Goal: Task Accomplishment & Management: Complete application form

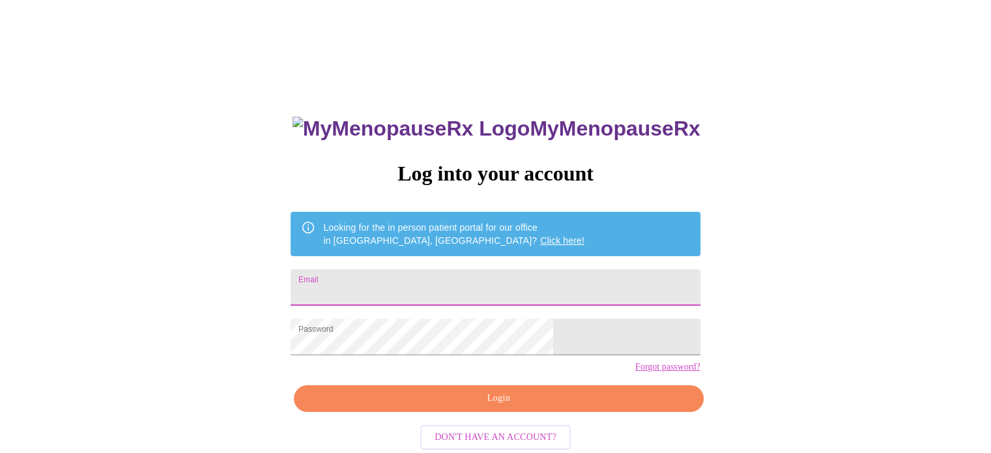
click at [391, 292] on input "Email" at bounding box center [494, 287] width 409 height 36
type input "[EMAIL_ADDRESS][DOMAIN_NAME]"
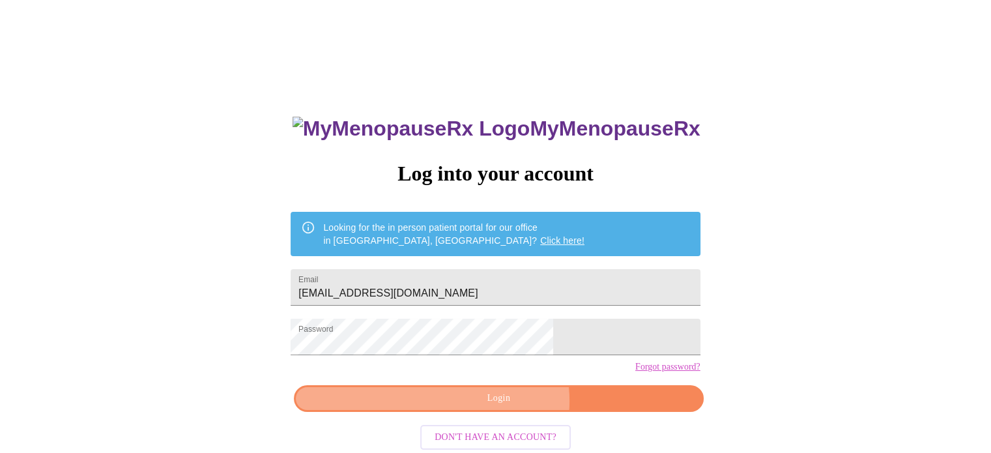
click at [505, 406] on span "Login" at bounding box center [498, 398] width 379 height 16
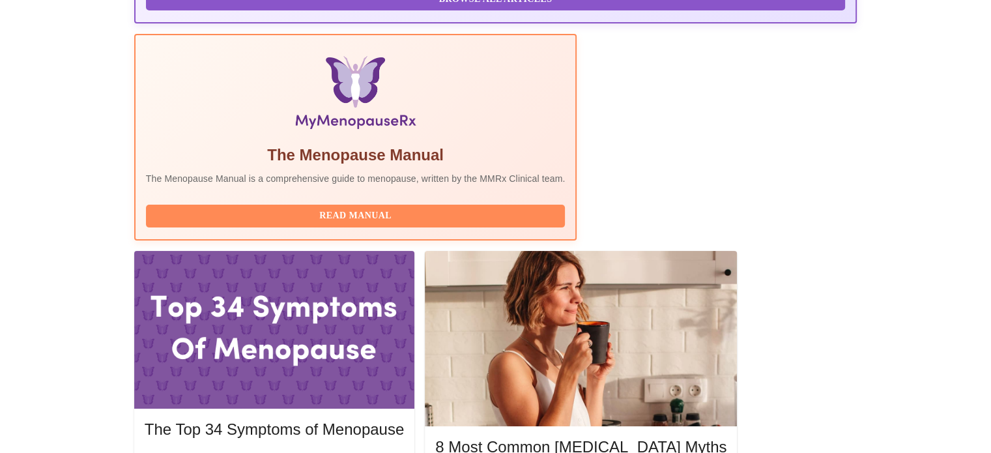
scroll to position [383, 0]
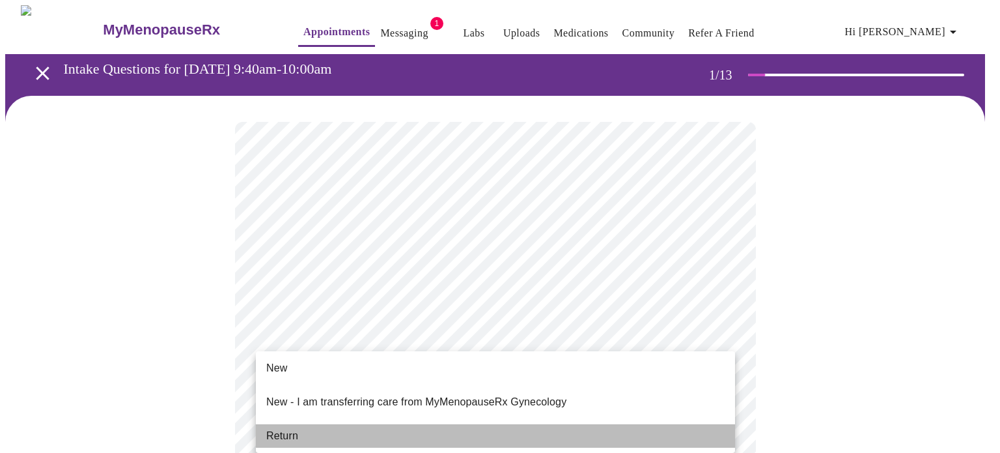
click at [327, 424] on li "Return" at bounding box center [495, 435] width 479 height 23
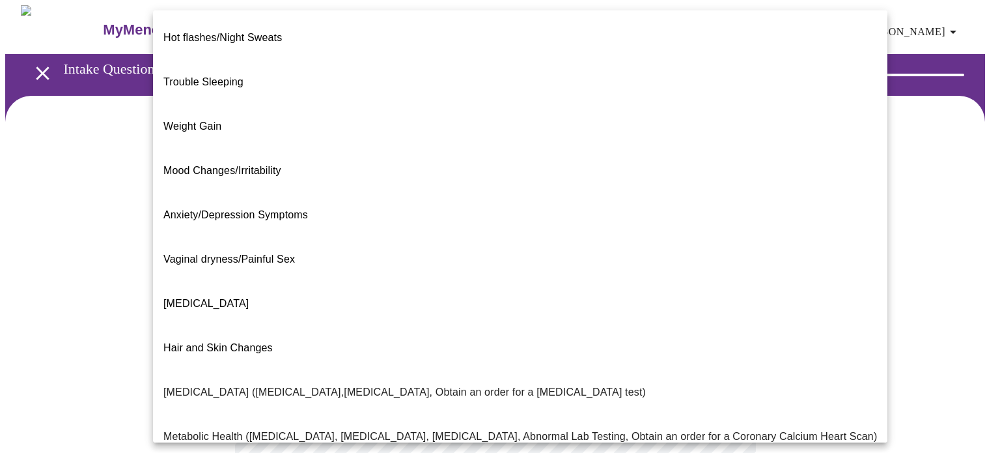
click at [474, 270] on body "MyMenopauseRx Appointments Messaging 1 Labs Uploads Medications Community Refer…" at bounding box center [500, 396] width 990 height 782
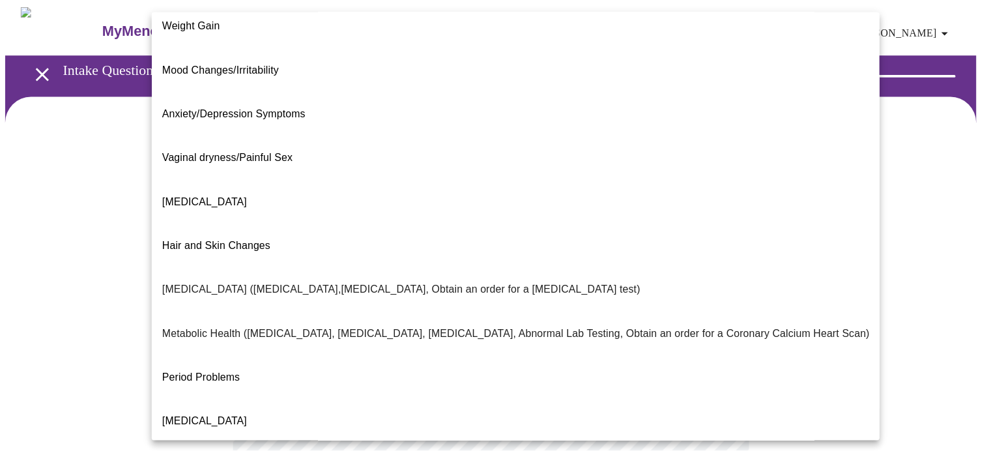
scroll to position [221, 0]
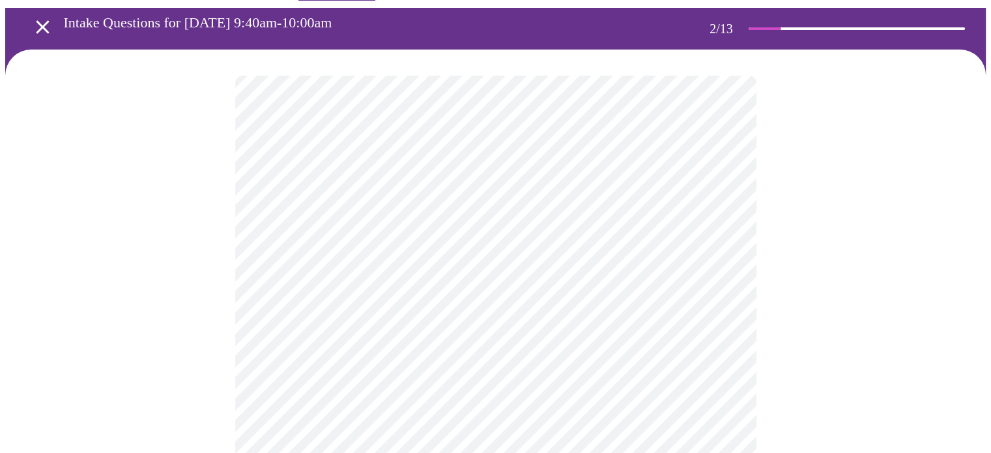
scroll to position [47, 0]
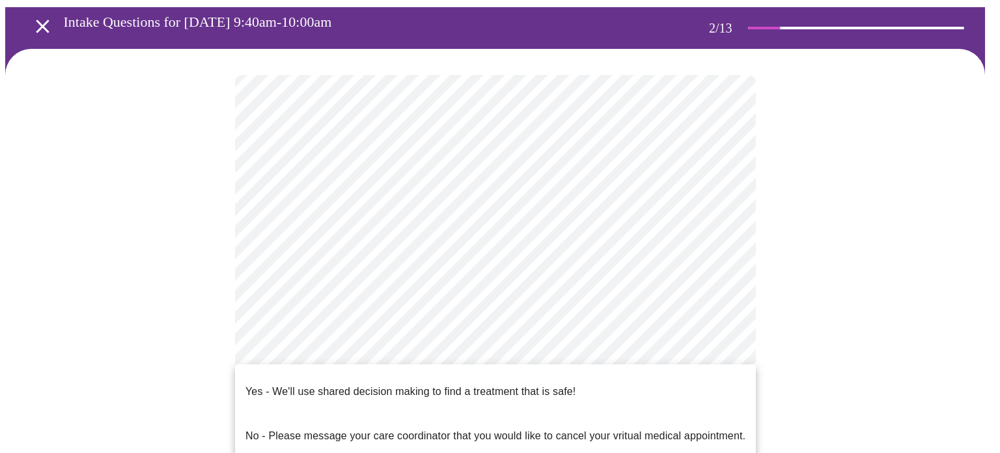
click at [428, 350] on body "MyMenopauseRx Appointments Messaging 1 Labs Uploads Medications Community Refer…" at bounding box center [500, 345] width 990 height 774
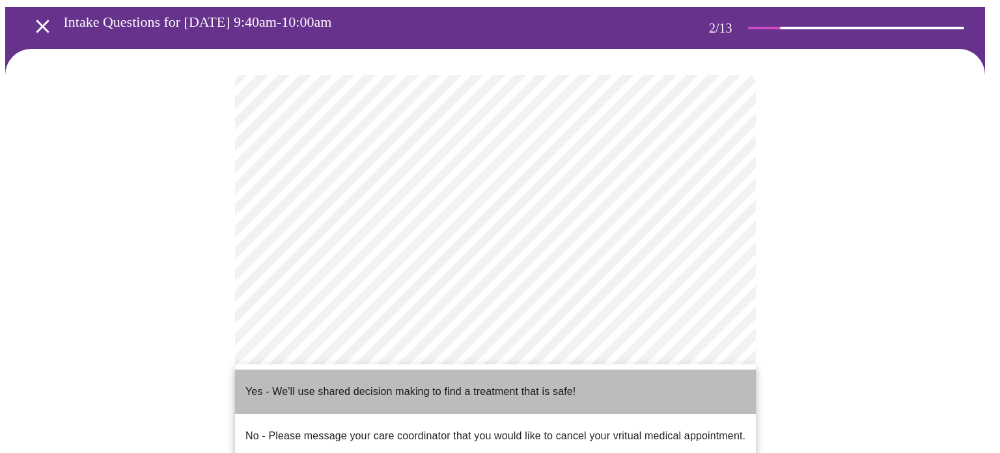
click at [398, 388] on p "Yes - We'll use shared decision making to find a treatment that is safe!" at bounding box center [411, 392] width 330 height 16
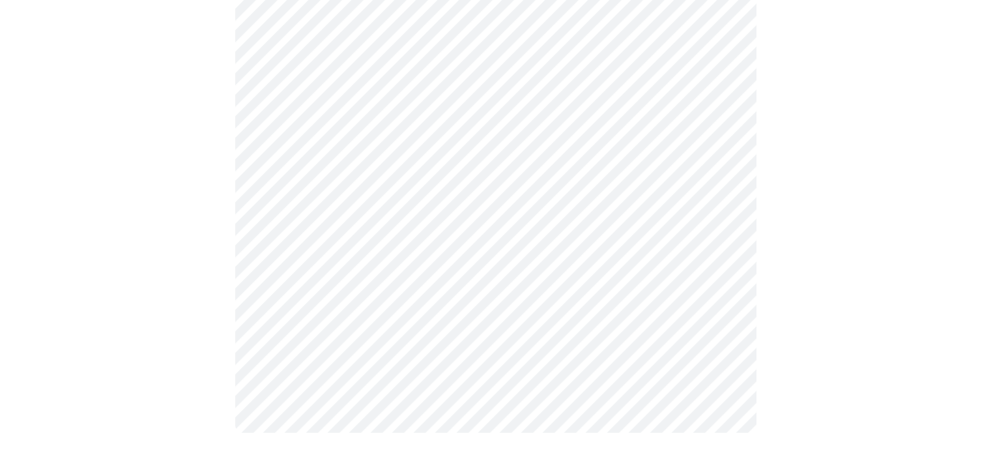
scroll to position [0, 0]
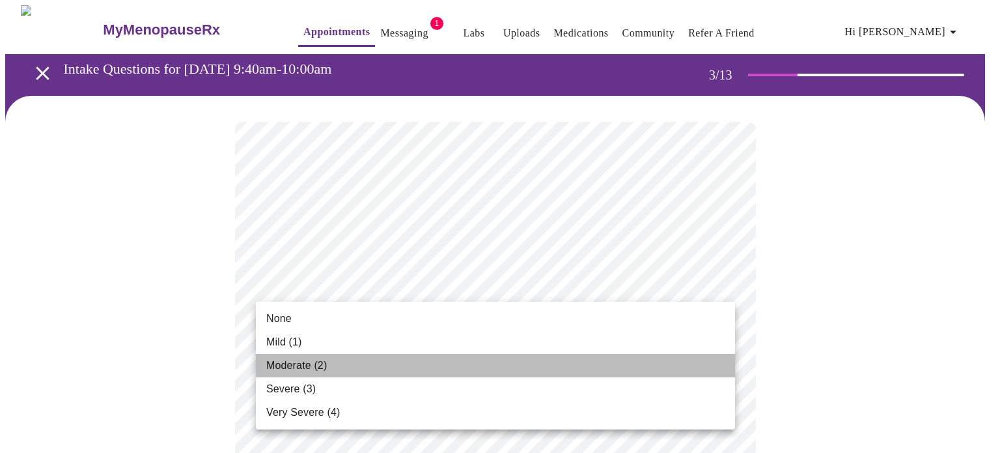
click at [432, 368] on li "Moderate (2)" at bounding box center [495, 365] width 479 height 23
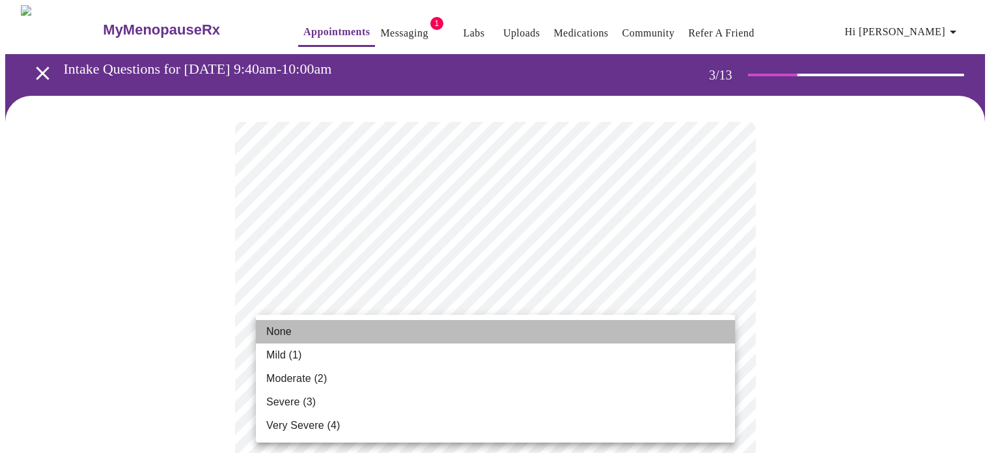
click at [297, 325] on li "None" at bounding box center [495, 331] width 479 height 23
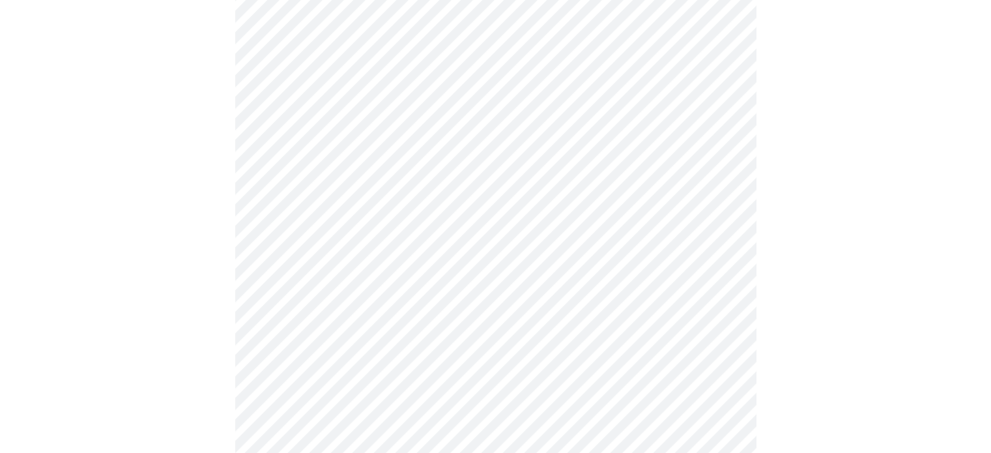
scroll to position [138, 0]
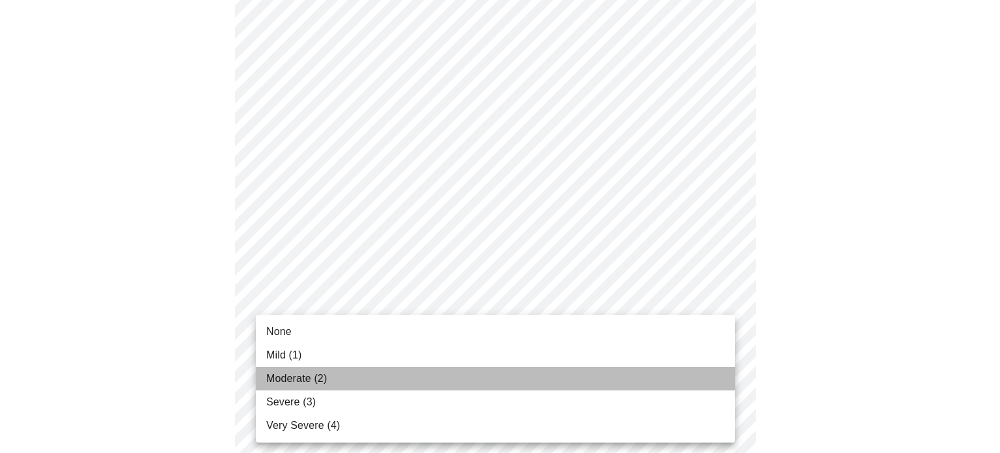
click at [294, 374] on span "Moderate (2)" at bounding box center [296, 379] width 61 height 16
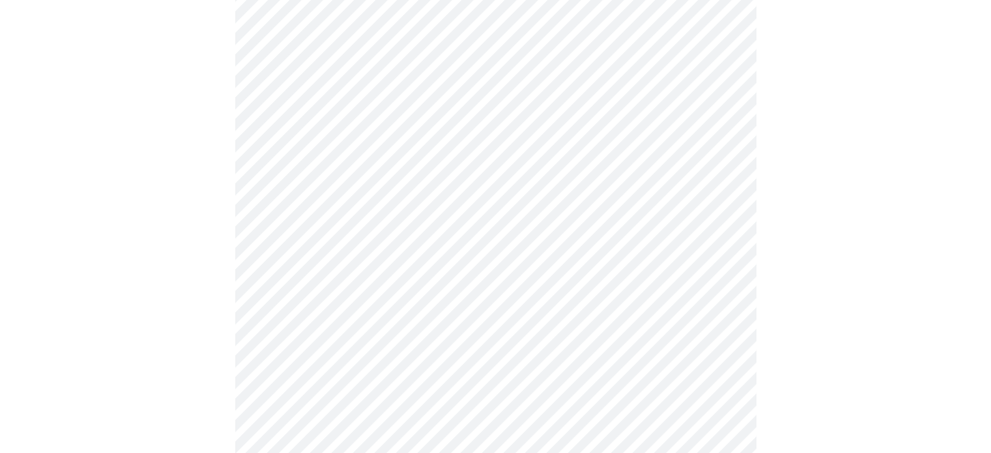
scroll to position [307, 0]
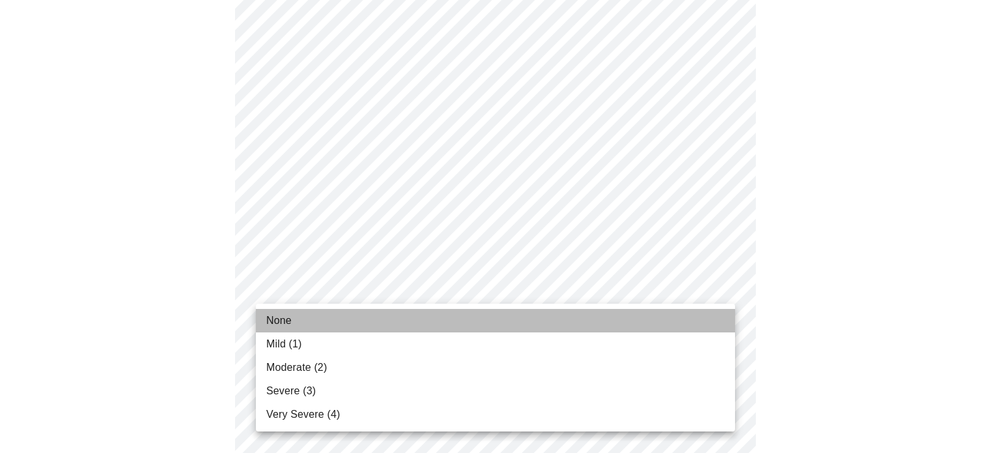
click at [311, 324] on li "None" at bounding box center [495, 320] width 479 height 23
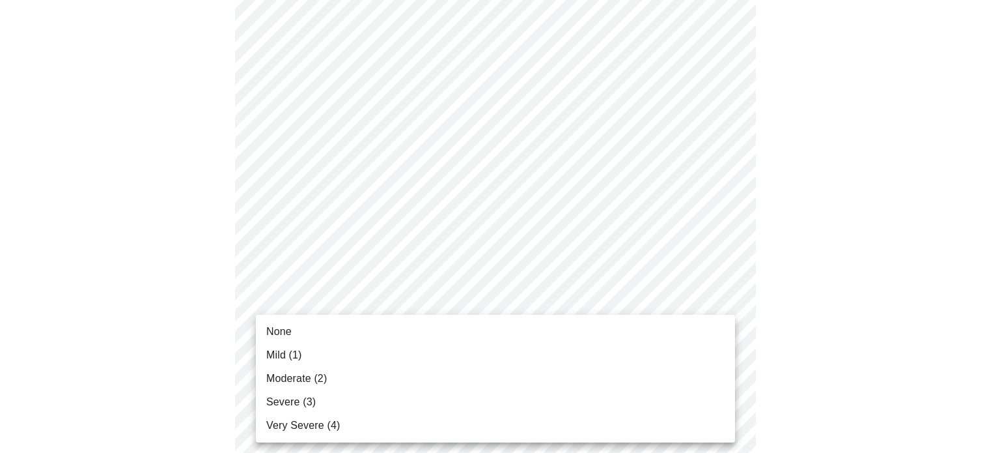
click at [210, 390] on div at bounding box center [500, 226] width 1000 height 453
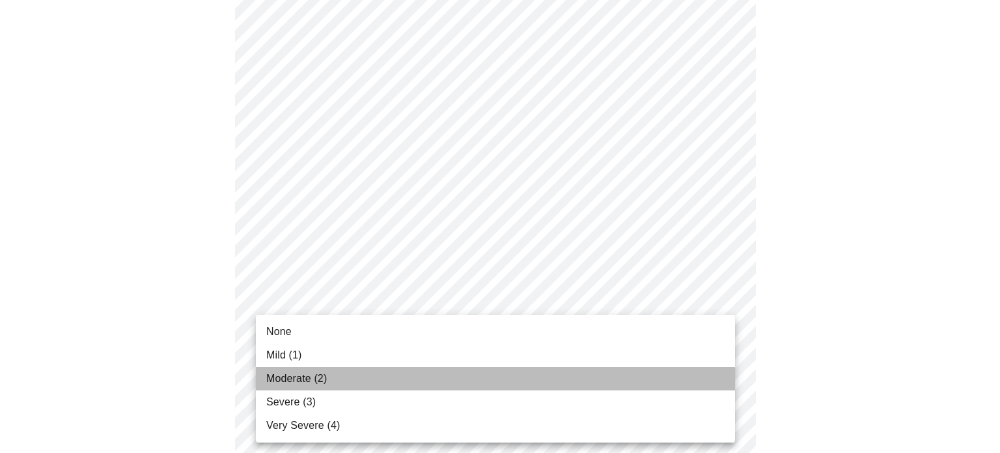
click at [348, 384] on li "Moderate (2)" at bounding box center [495, 378] width 479 height 23
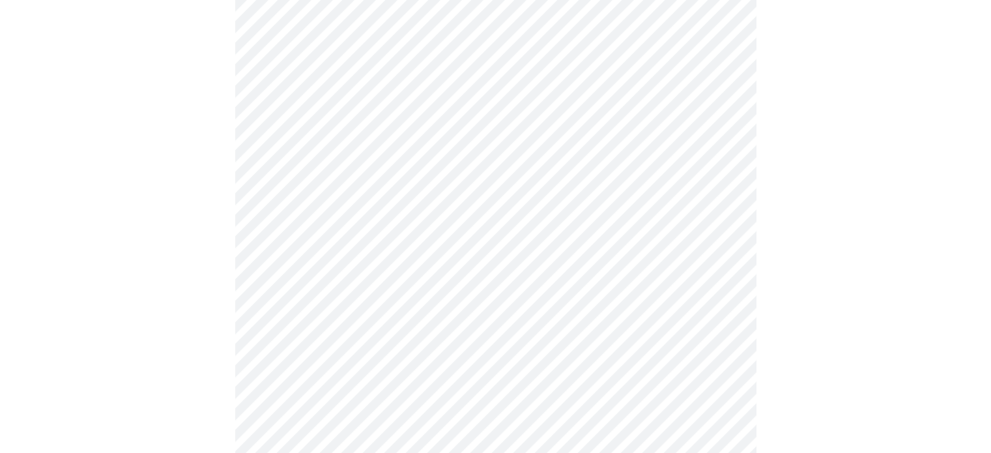
scroll to position [466, 0]
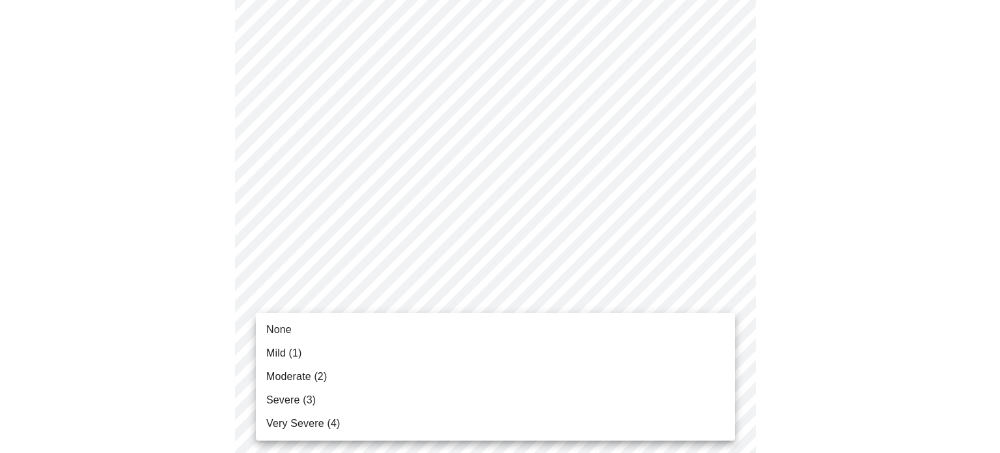
click at [303, 300] on body "MyMenopauseRx Appointments Messaging 1 Labs Uploads Medications Community Refer…" at bounding box center [500, 359] width 990 height 1641
click at [298, 373] on span "Moderate (2)" at bounding box center [296, 377] width 61 height 16
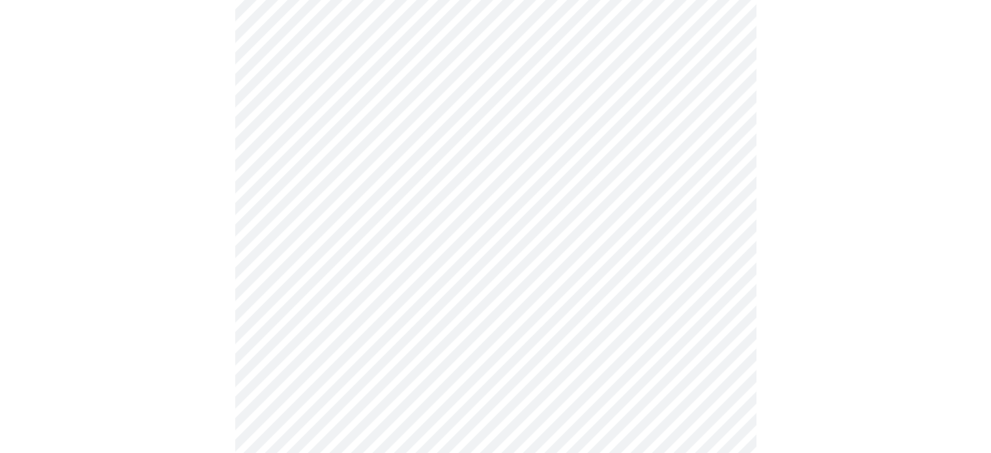
scroll to position [586, 0]
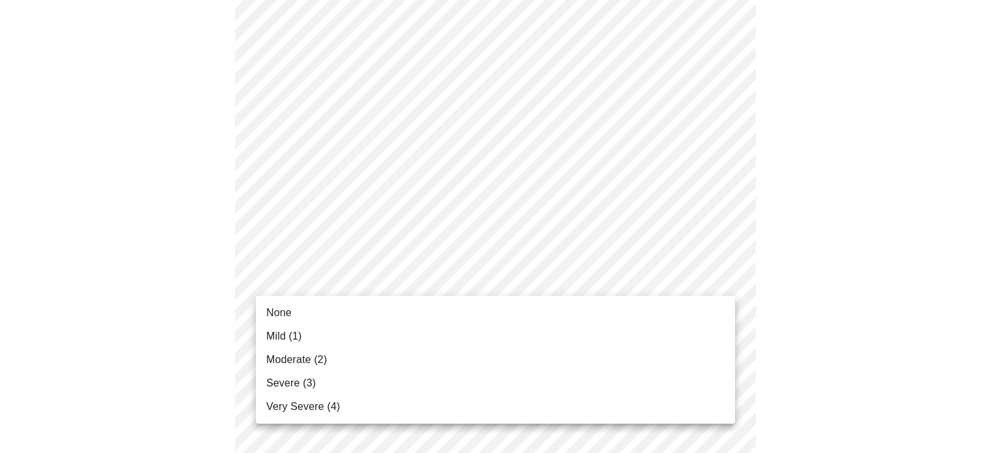
click at [346, 276] on body "MyMenopauseRx Appointments Messaging 1 Labs Uploads Medications Community Refer…" at bounding box center [500, 230] width 990 height 1622
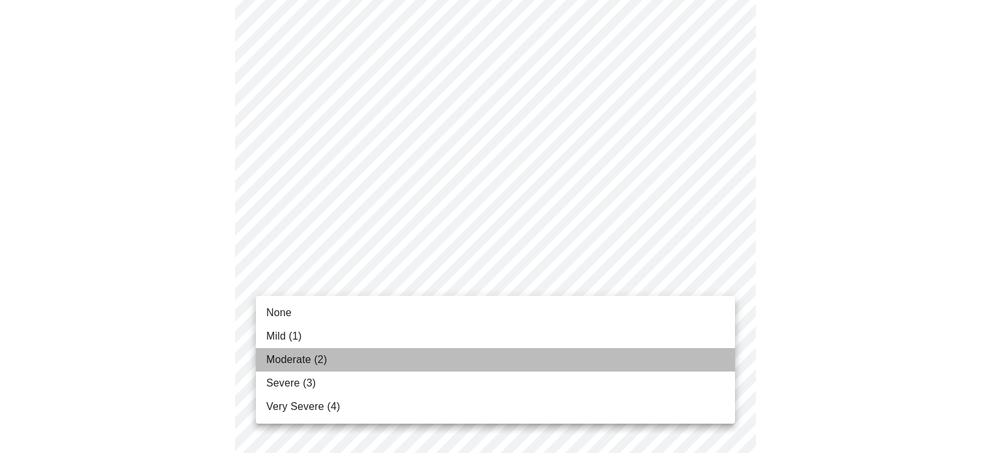
click at [310, 357] on span "Moderate (2)" at bounding box center [296, 360] width 61 height 16
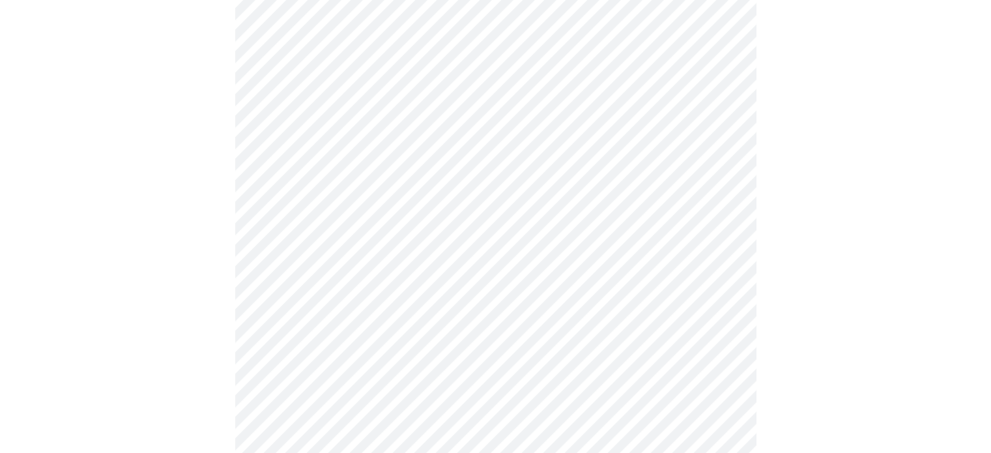
scroll to position [716, 0]
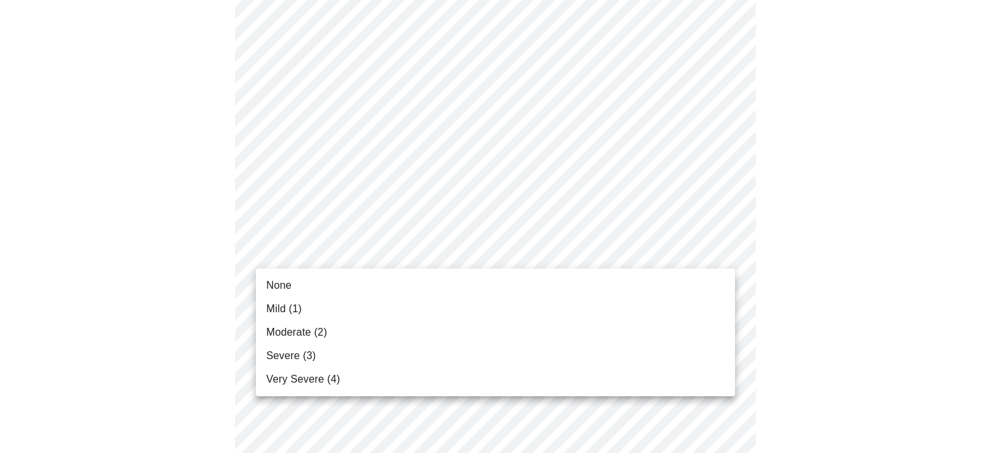
click at [313, 252] on body "MyMenopauseRx Appointments Messaging 1 Labs Uploads Medications Community Refer…" at bounding box center [500, 91] width 990 height 1604
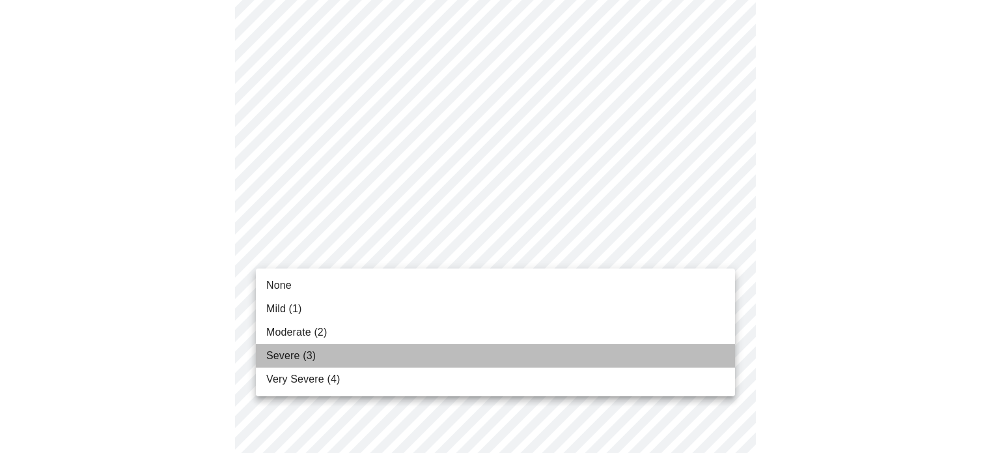
click at [290, 358] on span "Severe (3)" at bounding box center [290, 356] width 49 height 16
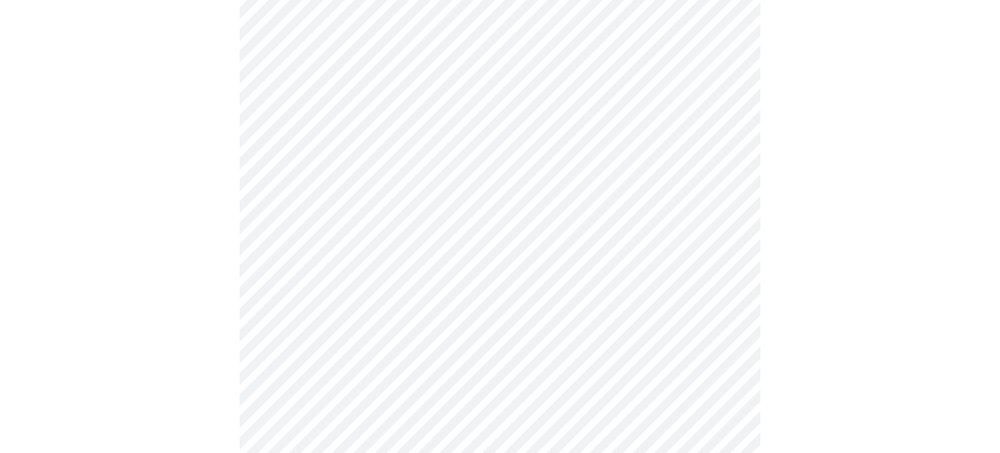
click at [302, 361] on body "MyMenopauseRx Appointments Messaging 1 Labs Uploads Medications Community Refer…" at bounding box center [500, 82] width 990 height 1586
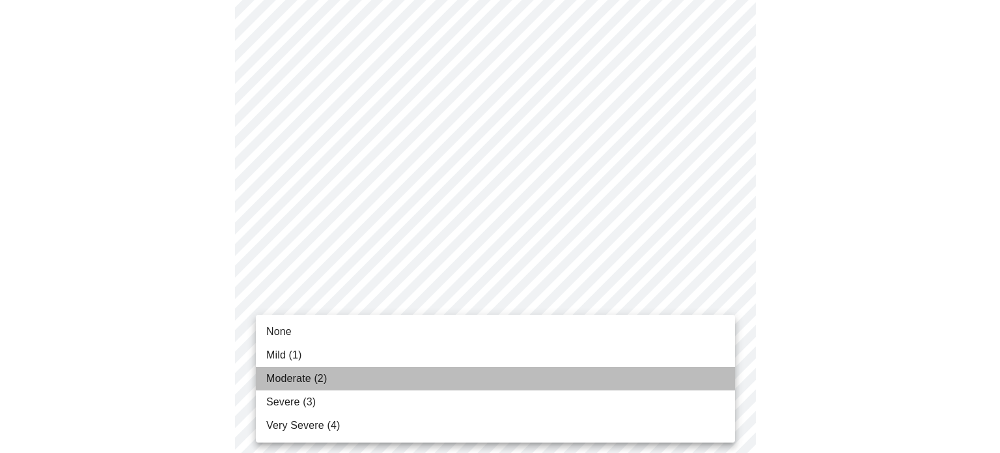
click at [305, 389] on li "Moderate (2)" at bounding box center [495, 378] width 479 height 23
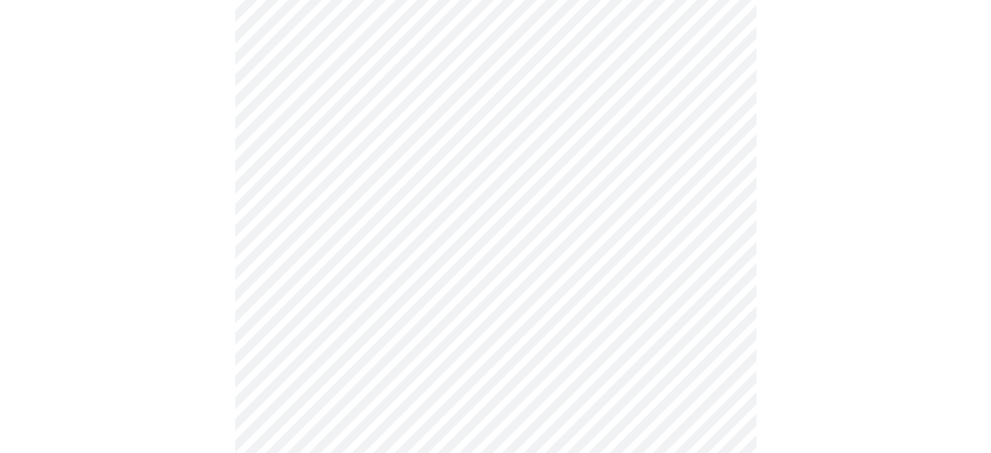
scroll to position [849, 0]
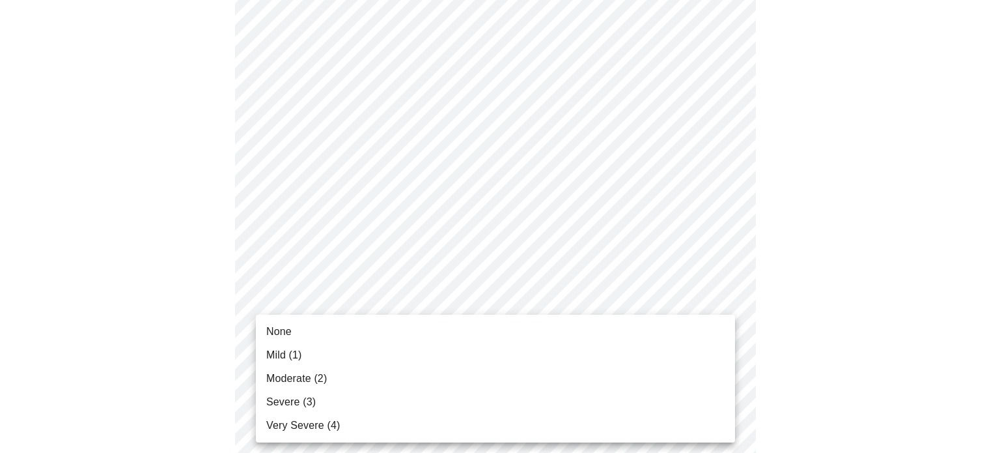
click at [294, 380] on span "Moderate (2)" at bounding box center [296, 379] width 61 height 16
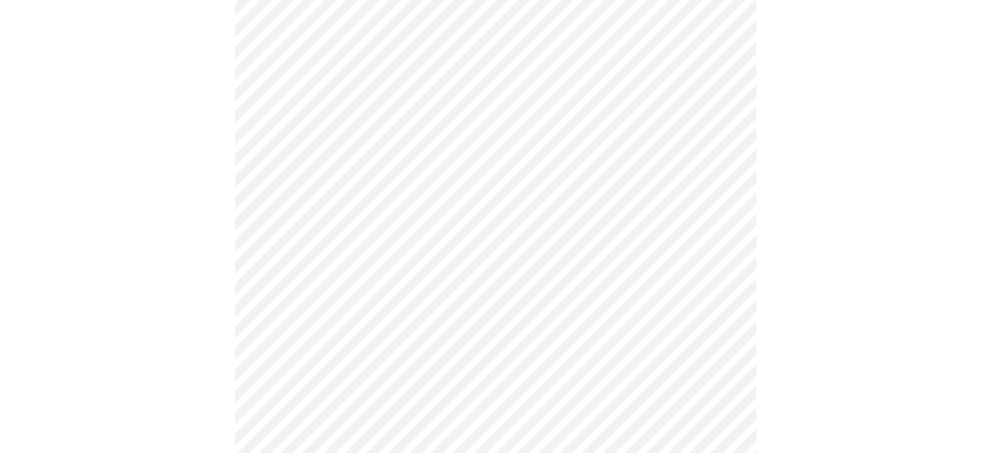
scroll to position [1024, 0]
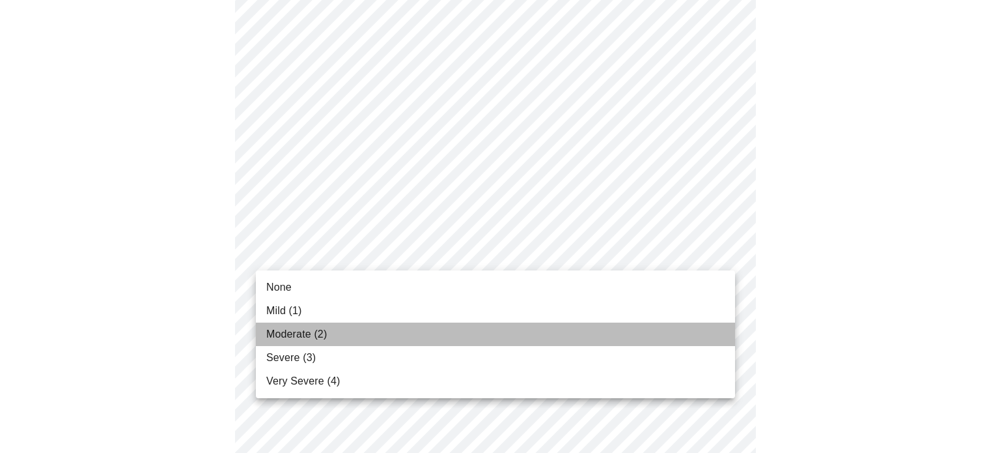
click at [322, 335] on span "Moderate (2)" at bounding box center [296, 334] width 61 height 16
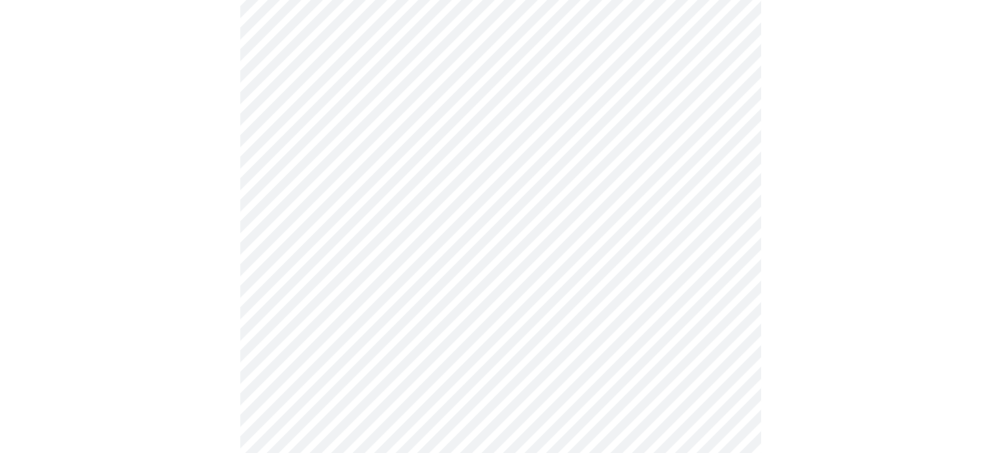
scroll to position [460, 0]
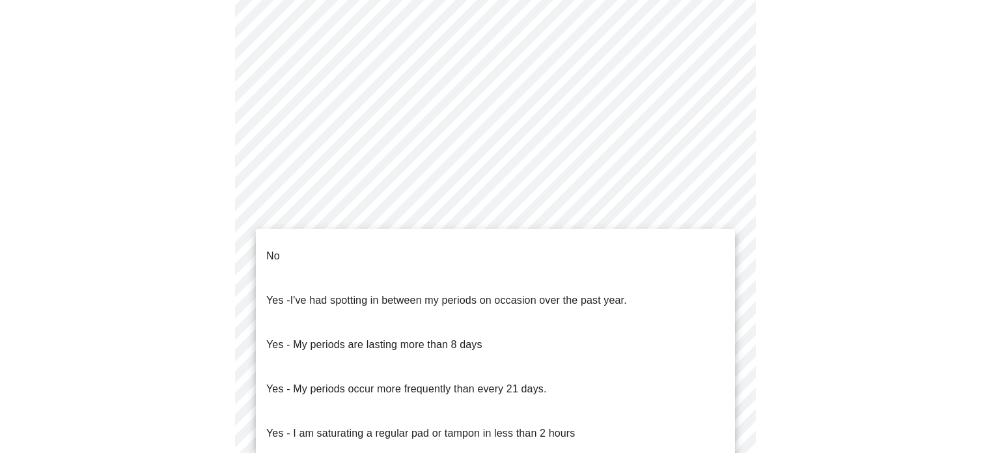
click at [686, 335] on body "MyMenopauseRx Appointments Messaging 1 Labs Uploads Medications Community Refer…" at bounding box center [500, 187] width 990 height 1284
click at [524, 264] on li "No" at bounding box center [495, 256] width 479 height 44
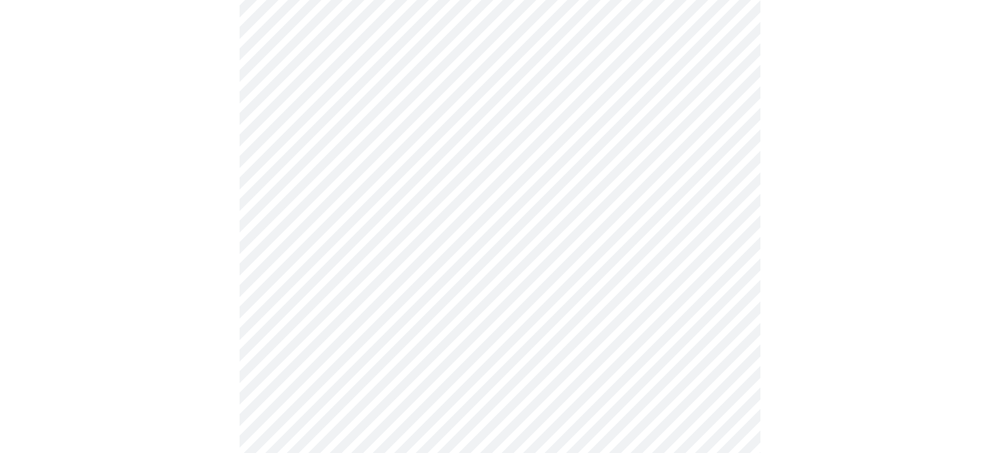
click at [323, 434] on body "MyMenopauseRx Appointments Messaging 1 Labs Uploads Medications Community Refer…" at bounding box center [500, 183] width 990 height 1277
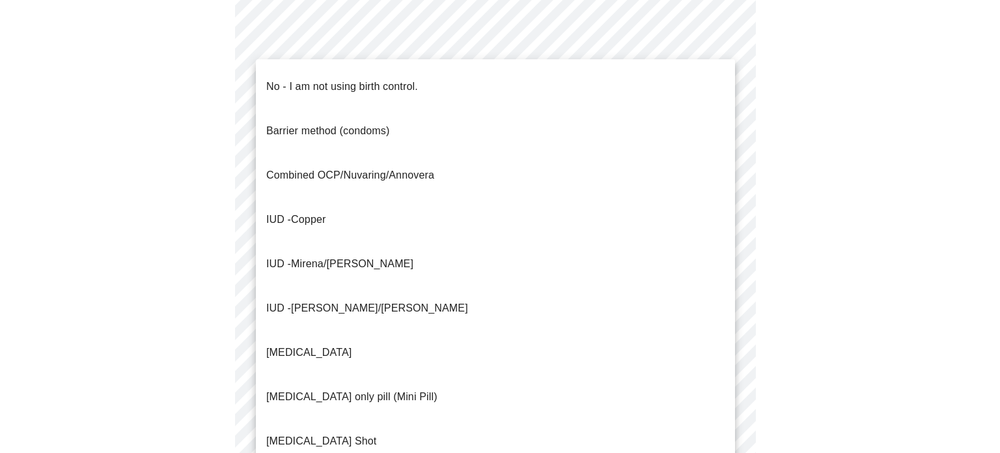
drag, startPoint x: 377, startPoint y: 64, endPoint x: 376, endPoint y: 76, distance: 11.8
click at [376, 76] on ul "No - I am not using birth control. Barrier method (condoms) Combined OCP/Nuvari…" at bounding box center [495, 308] width 479 height 498
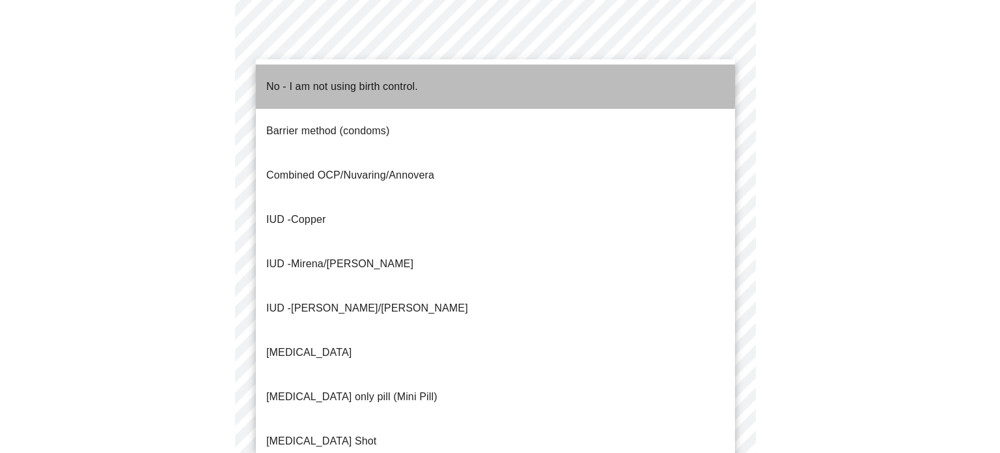
click at [376, 79] on p "No - I am not using birth control." at bounding box center [342, 87] width 152 height 16
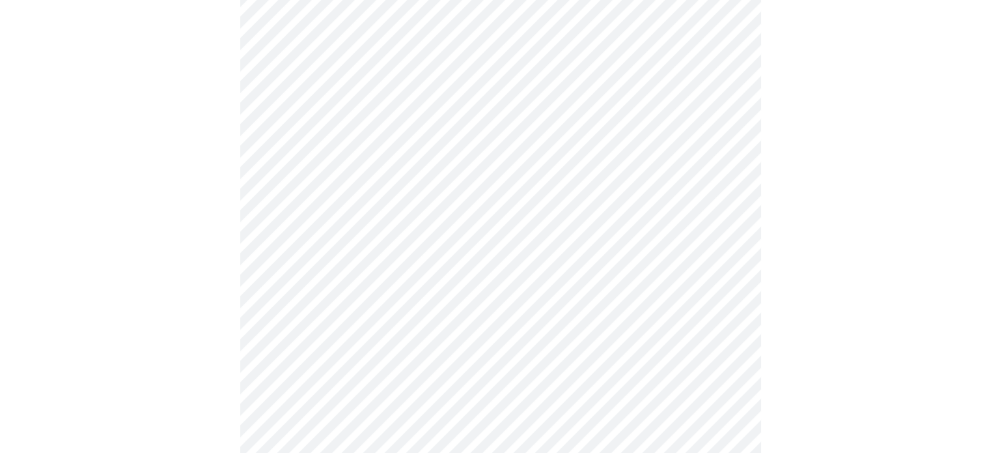
scroll to position [815, 0]
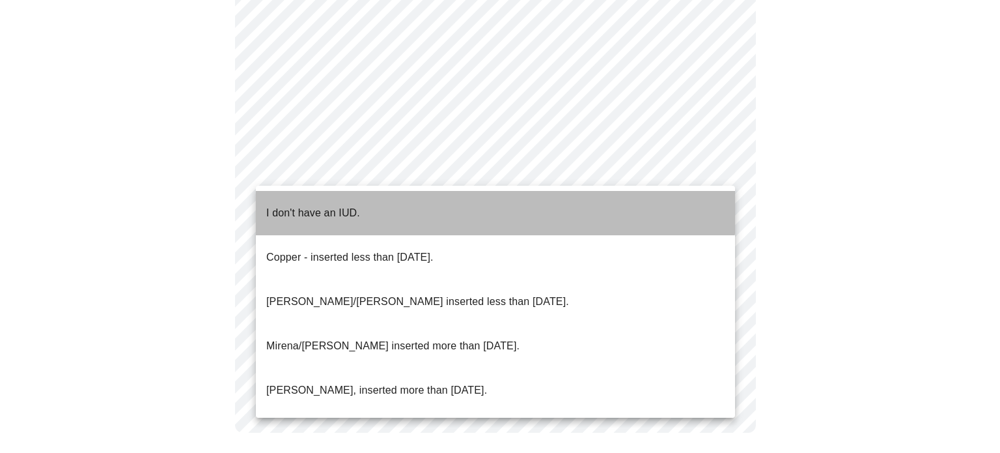
click at [361, 202] on li "I don't have an IUD." at bounding box center [495, 213] width 479 height 44
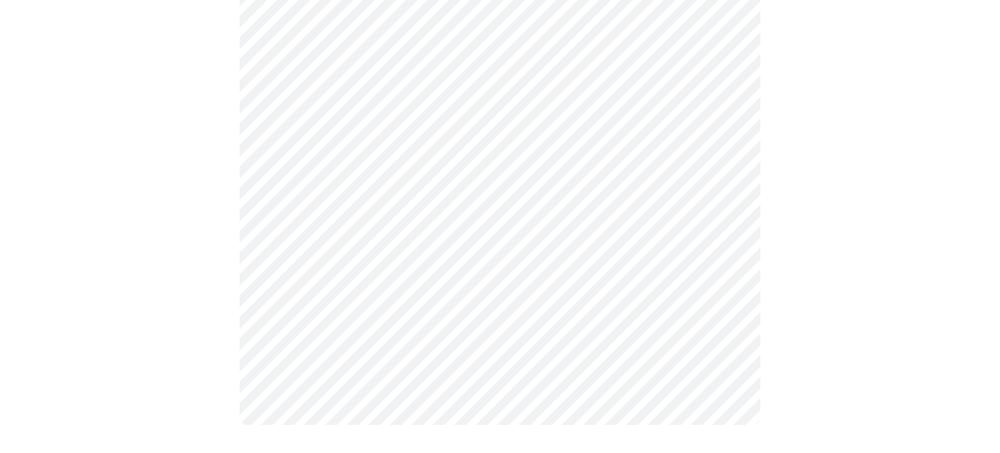
scroll to position [808, 0]
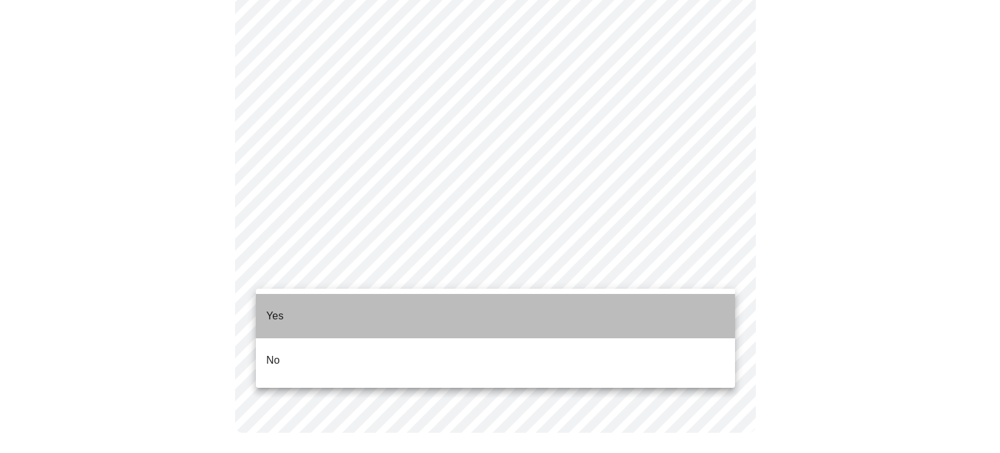
click at [300, 306] on li "Yes" at bounding box center [495, 316] width 479 height 44
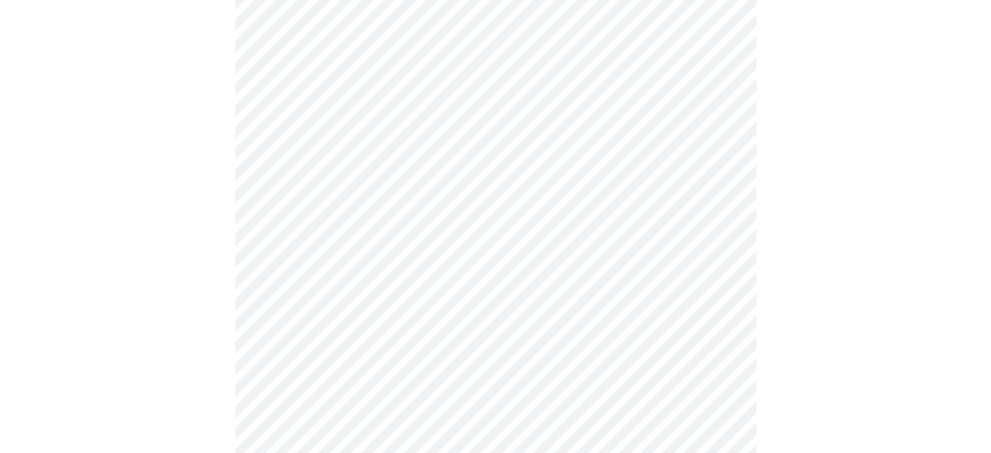
scroll to position [211, 0]
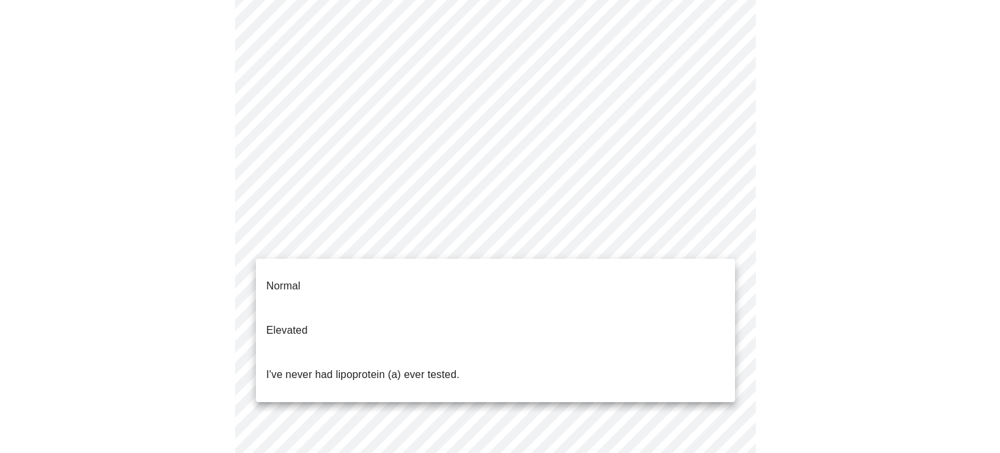
click at [360, 242] on body "MyMenopauseRx Appointments Messaging 1 Labs Uploads Medications Community Refer…" at bounding box center [500, 275] width 990 height 962
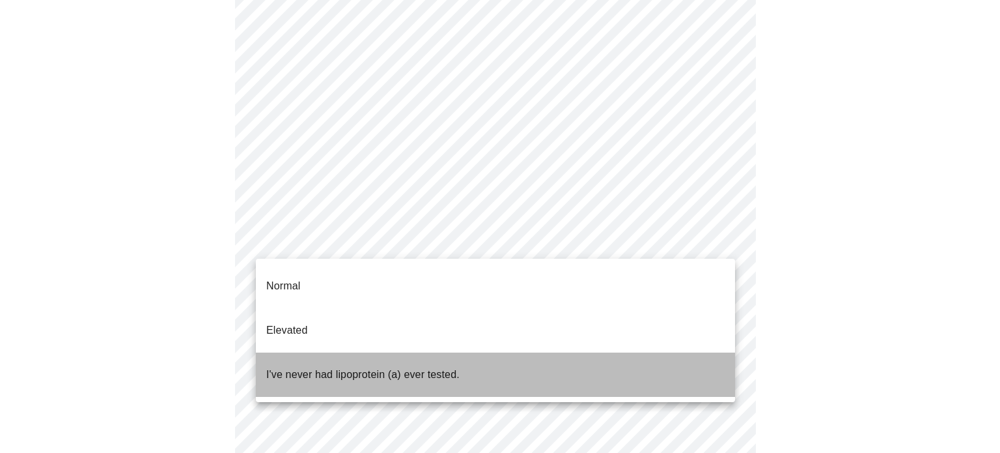
click at [367, 356] on span "I've never had lipoprotein (a) ever tested." at bounding box center [362, 374] width 193 height 36
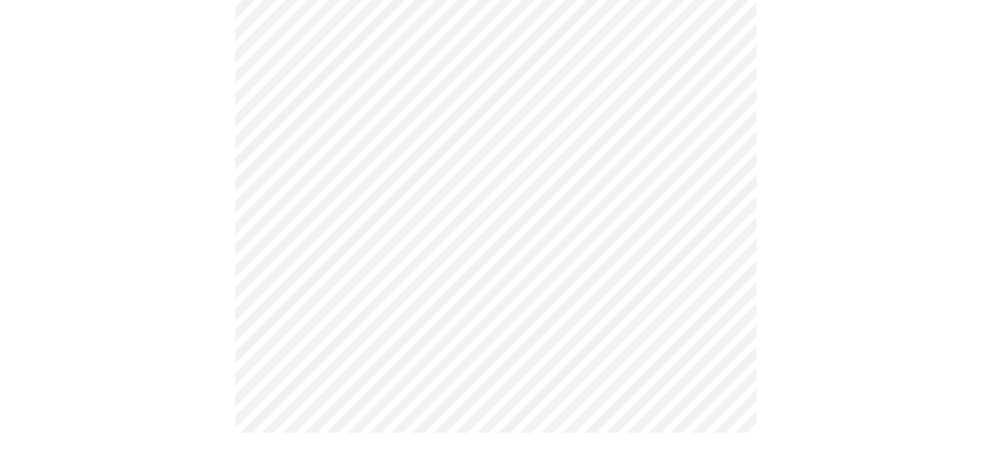
scroll to position [0, 0]
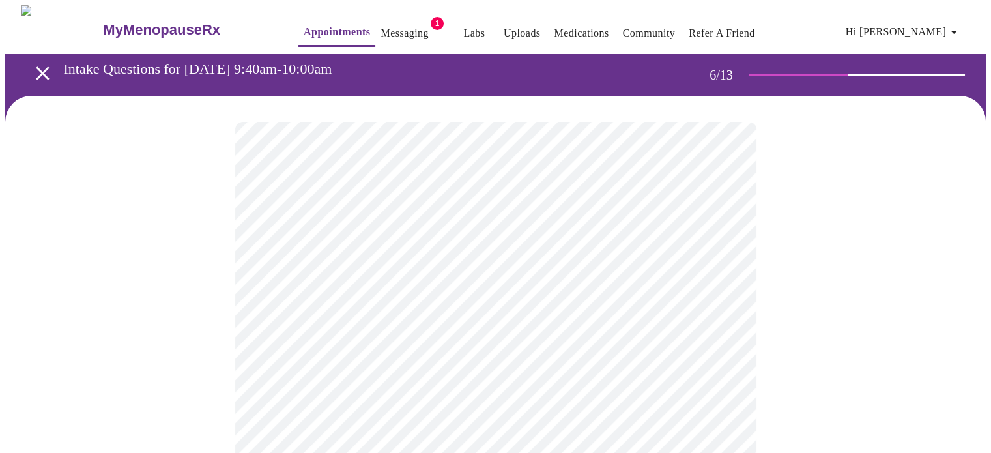
click at [201, 378] on div at bounding box center [495, 394] width 980 height 597
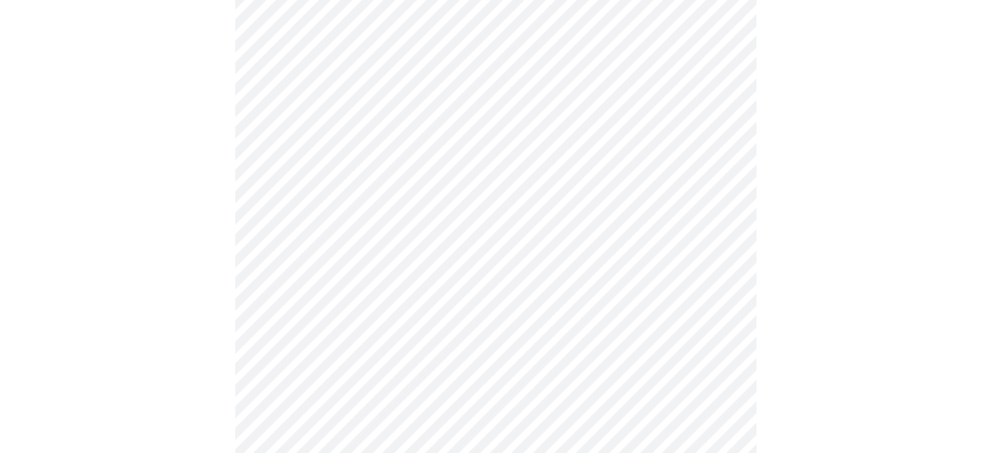
scroll to position [3326, 0]
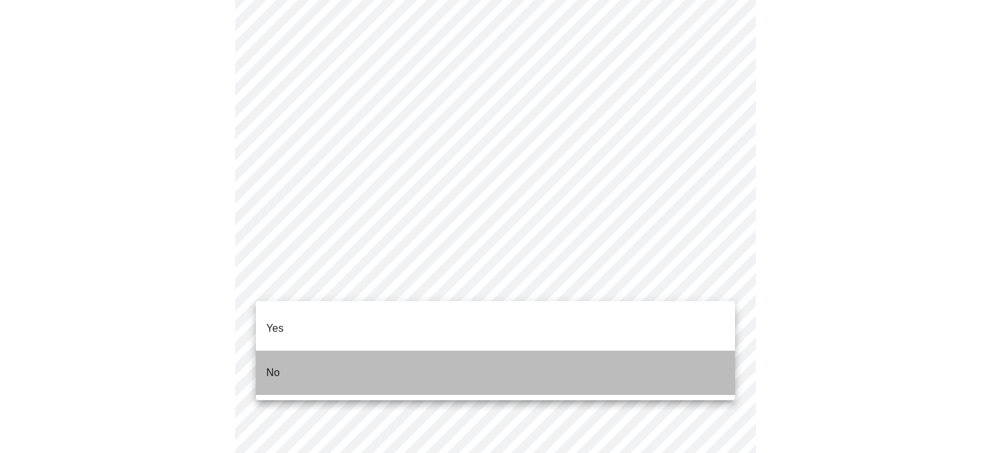
click at [371, 366] on li "No" at bounding box center [495, 372] width 479 height 44
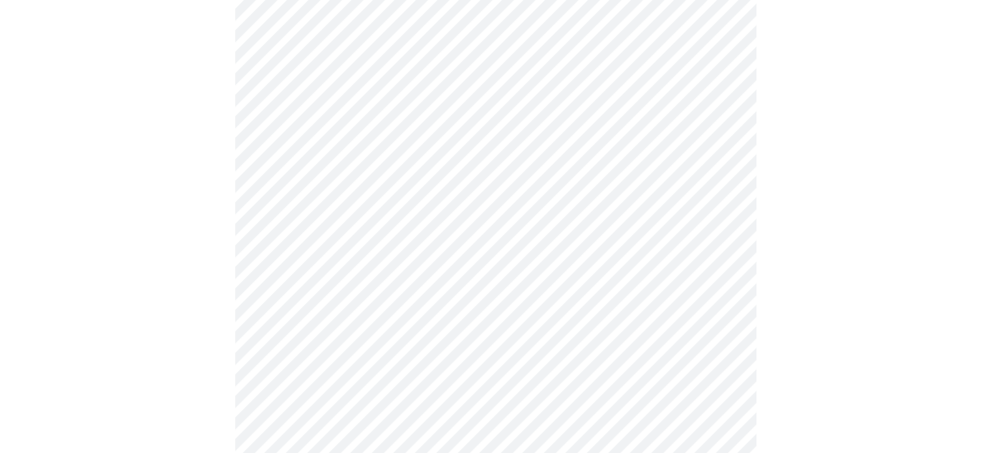
scroll to position [788, 0]
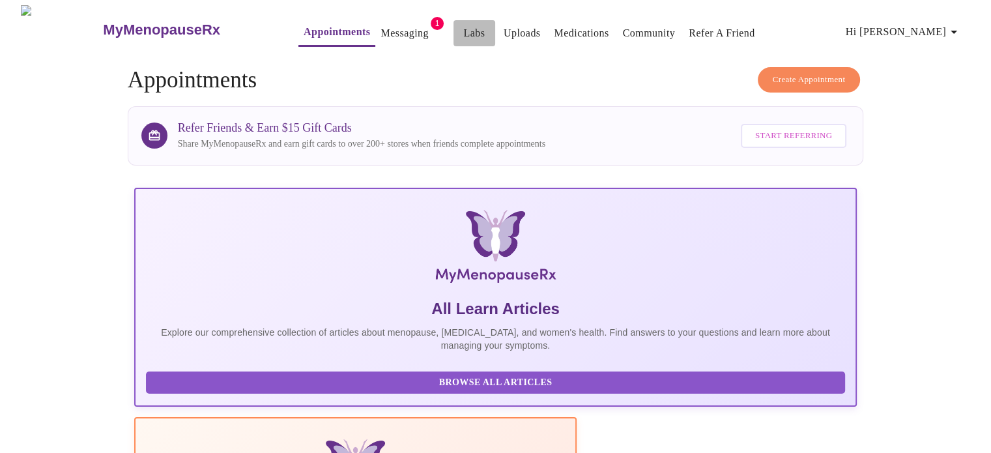
click at [463, 25] on link "Labs" at bounding box center [473, 33] width 21 height 18
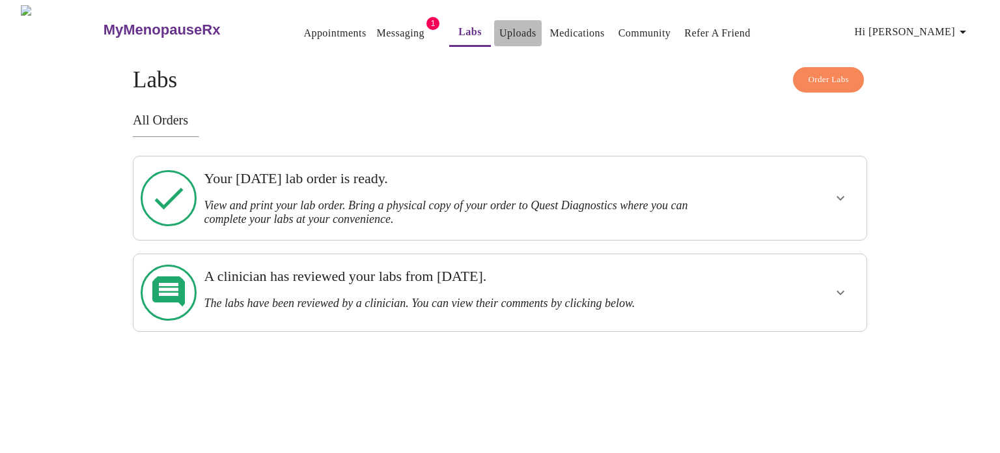
click at [500, 30] on link "Uploads" at bounding box center [518, 33] width 37 height 18
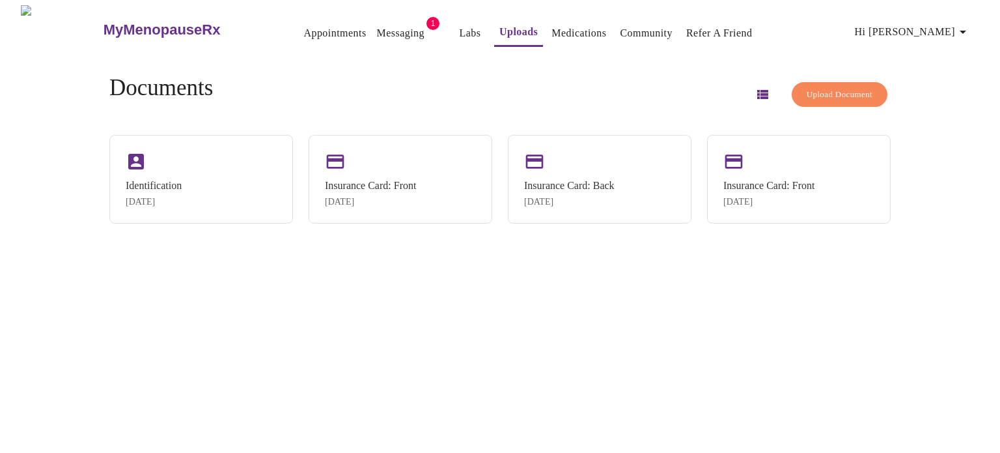
click at [377, 24] on link "Messaging" at bounding box center [401, 33] width 48 height 18
